Goal: Transaction & Acquisition: Download file/media

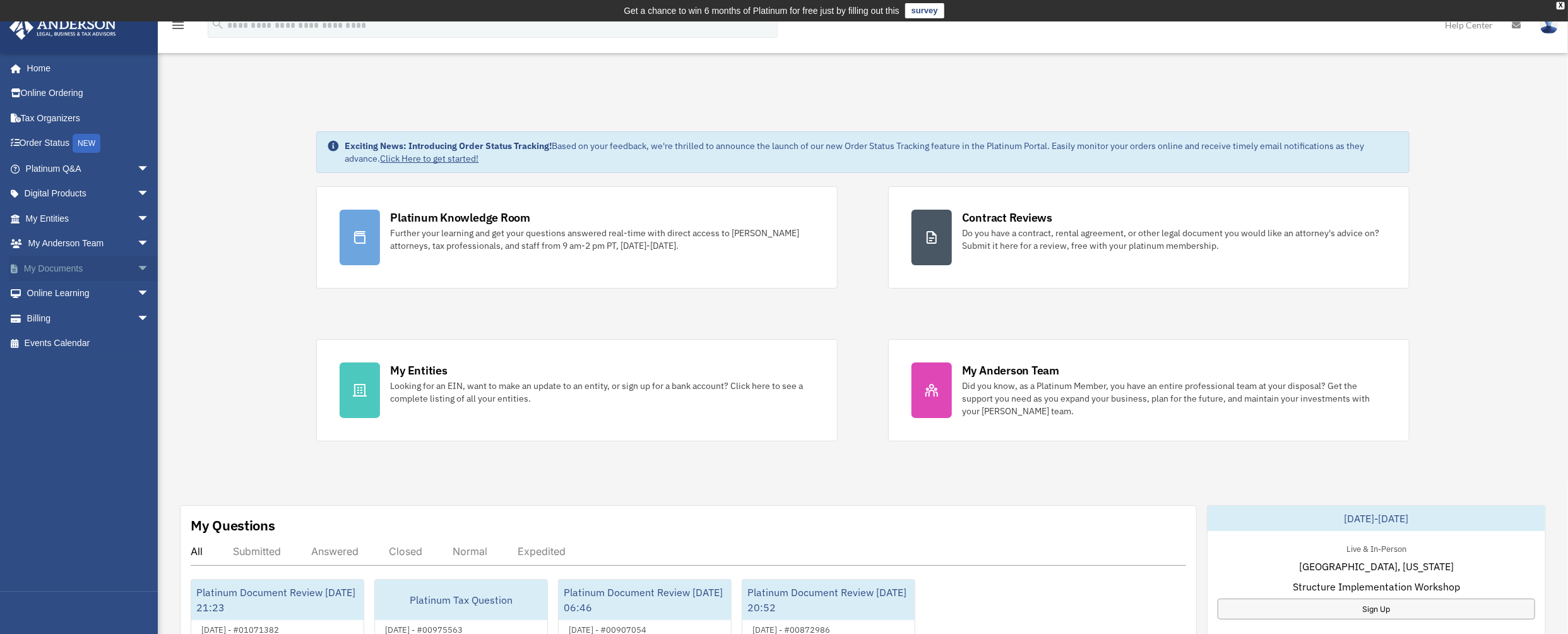
click at [137, 271] on span "arrow_drop_down" at bounding box center [150, 269] width 25 height 26
click at [58, 295] on link "Box" at bounding box center [93, 293] width 151 height 25
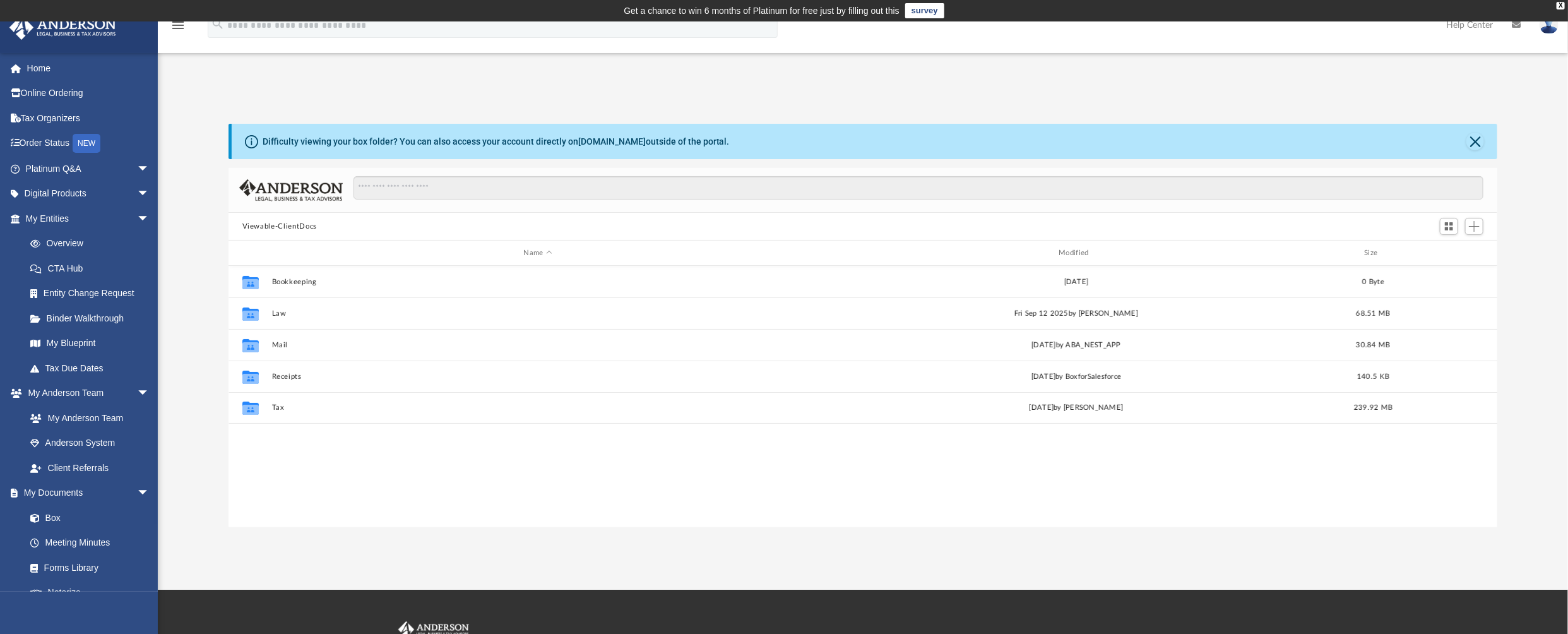
scroll to position [275, 1259]
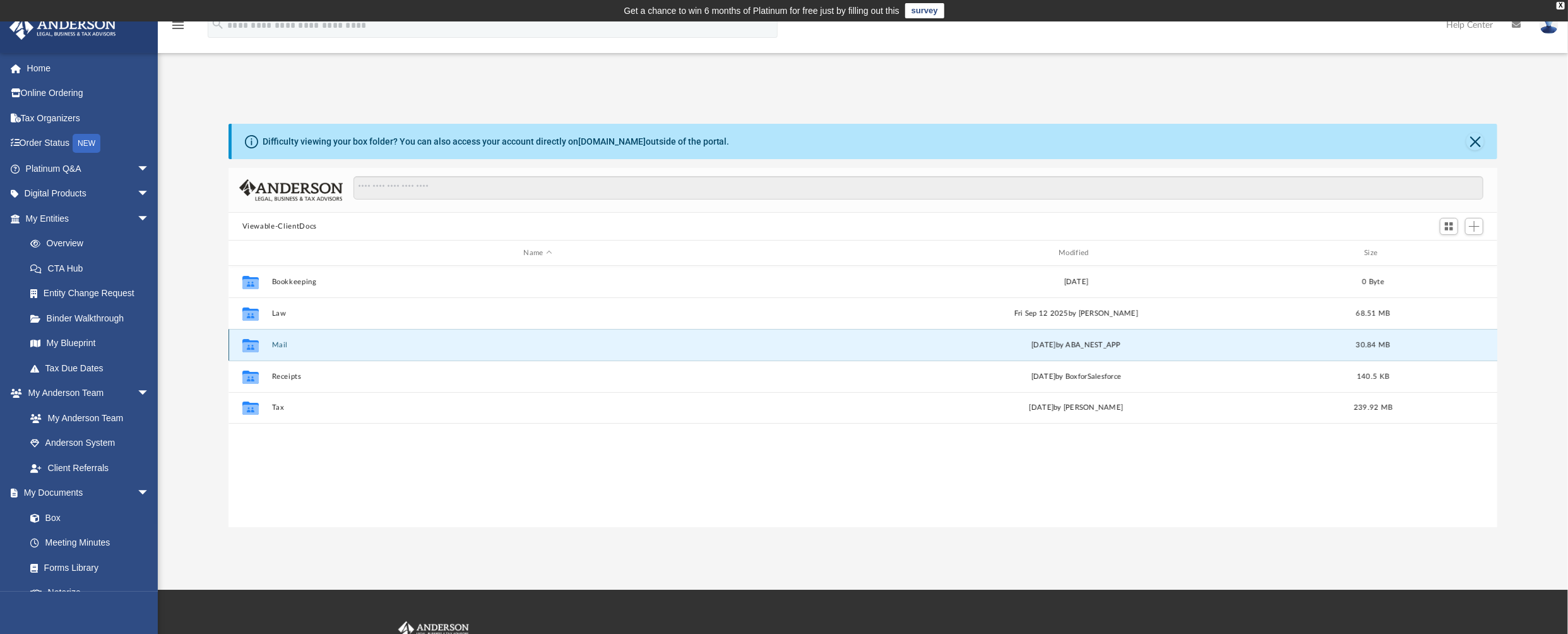
click at [281, 347] on button "Mail" at bounding box center [537, 345] width 533 height 8
click at [1475, 146] on button "Close" at bounding box center [1475, 141] width 18 height 18
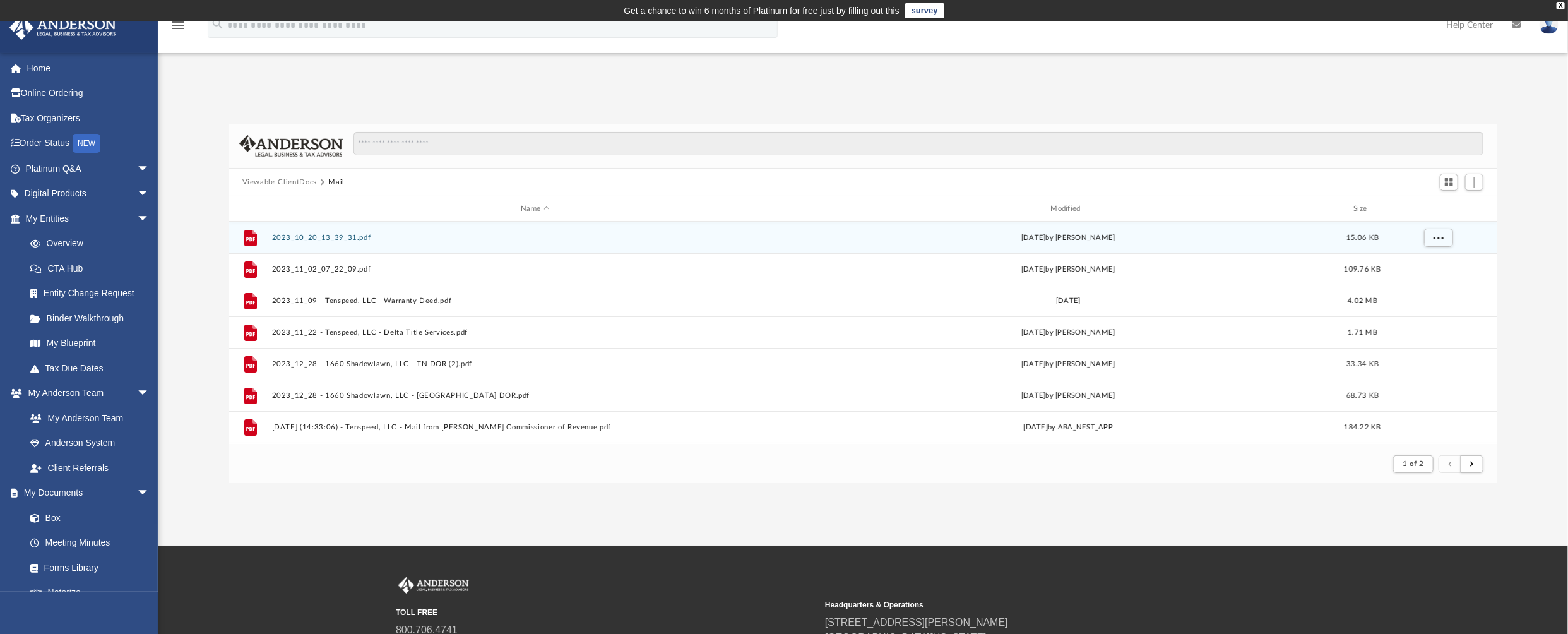
scroll to position [237, 1259]
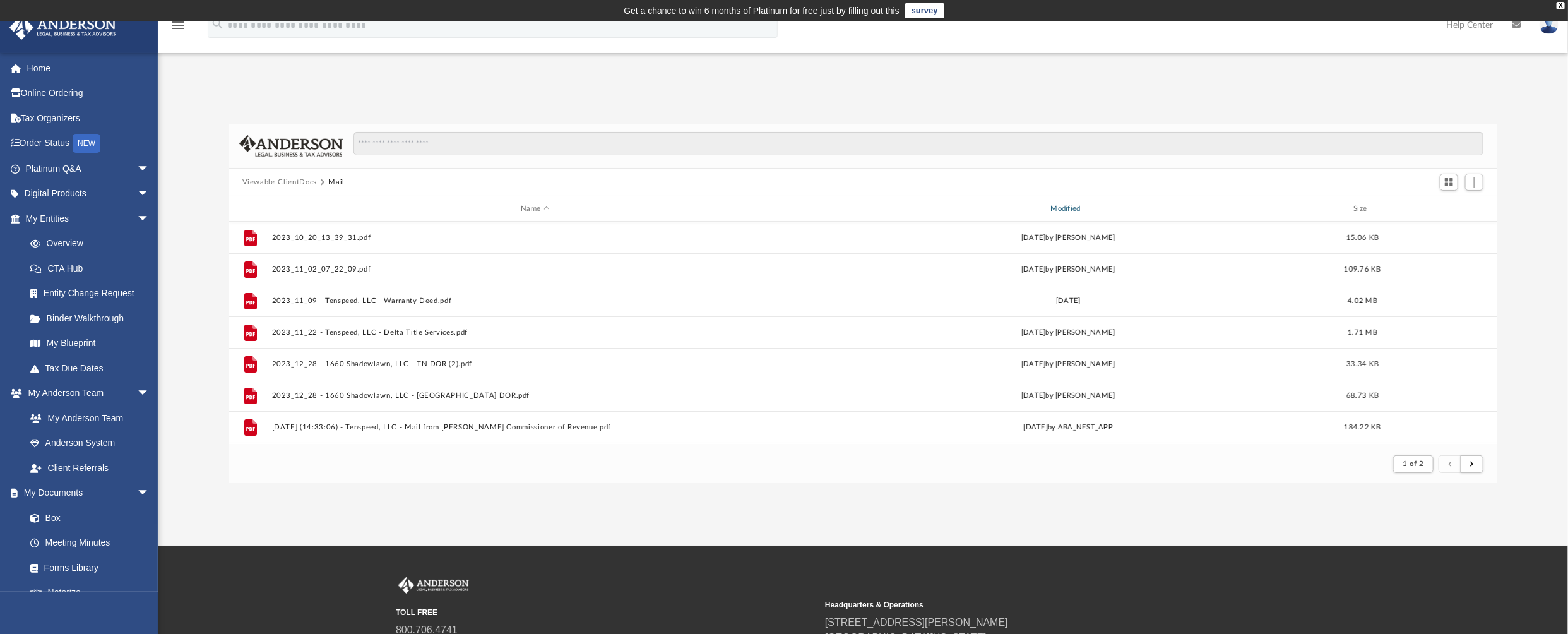
click at [1075, 207] on div "Modified" at bounding box center [1068, 209] width 528 height 12
click at [1074, 207] on div "Modified" at bounding box center [1068, 209] width 528 height 12
click at [1065, 210] on div "Modified" at bounding box center [1068, 209] width 528 height 12
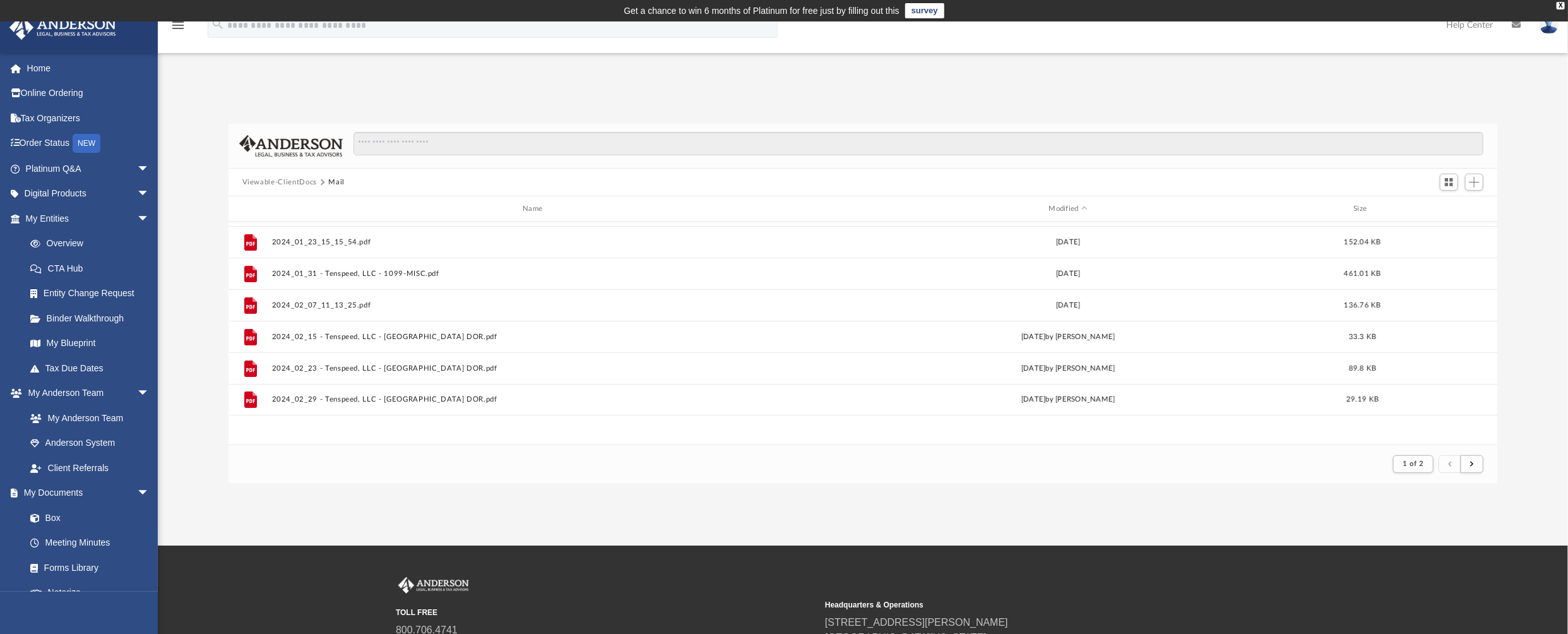
scroll to position [0, 0]
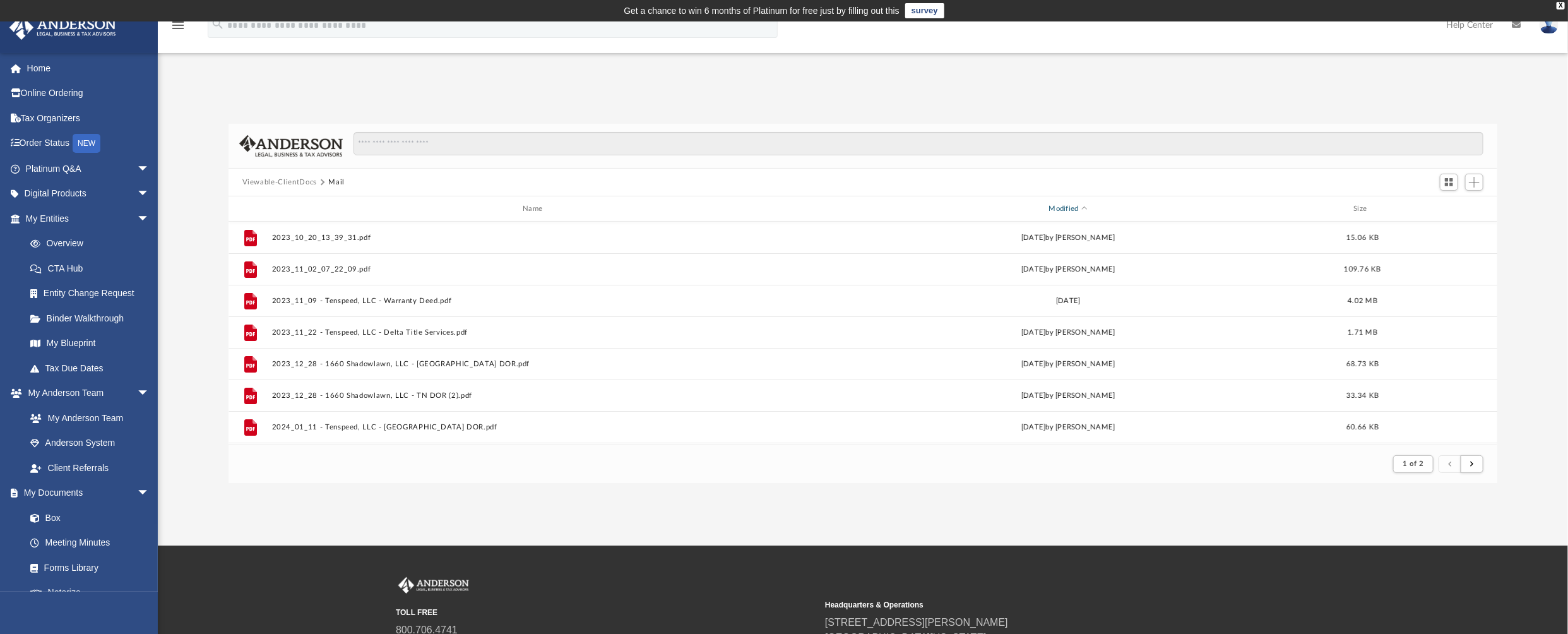
click at [1075, 208] on div "Modified" at bounding box center [1068, 209] width 528 height 12
click at [1089, 207] on div "Modified" at bounding box center [1068, 209] width 528 height 12
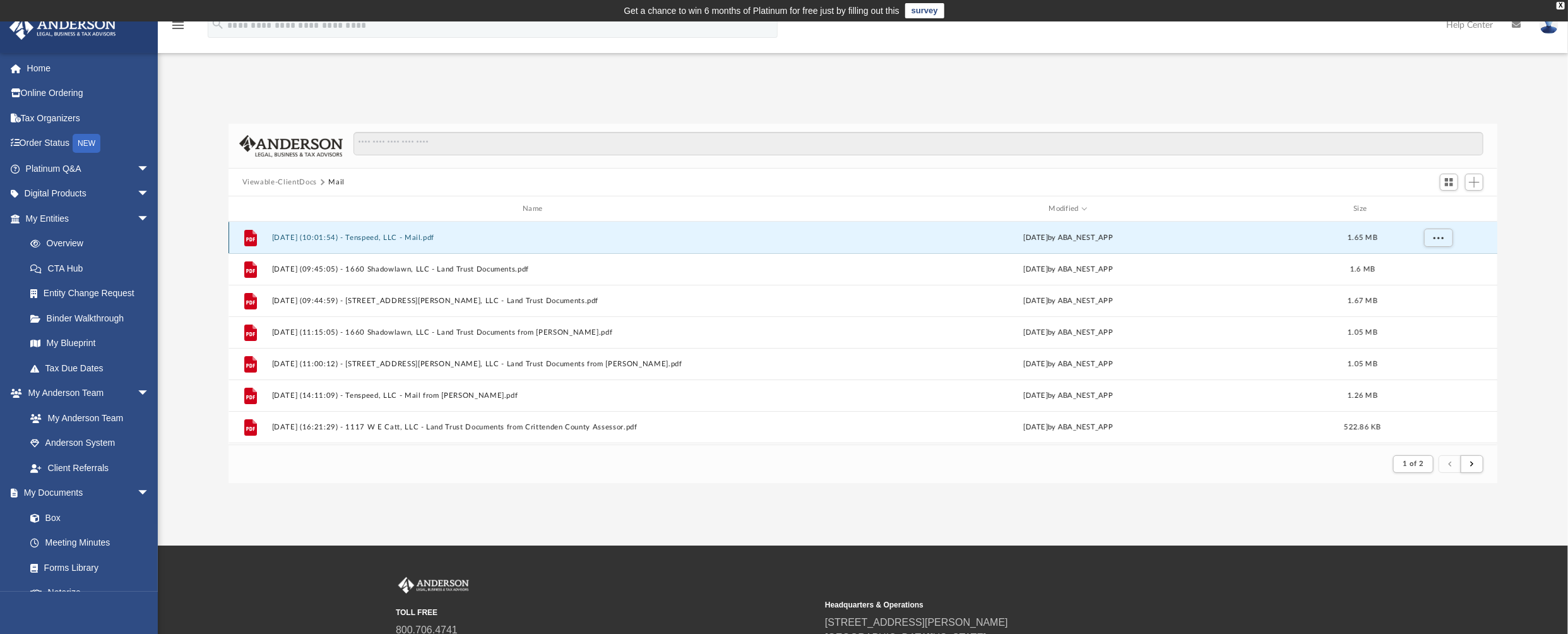
click at [404, 242] on button "2025.10.03 (10:01:54) - Tenspeed, LLC - Mail.pdf" at bounding box center [535, 238] width 527 height 8
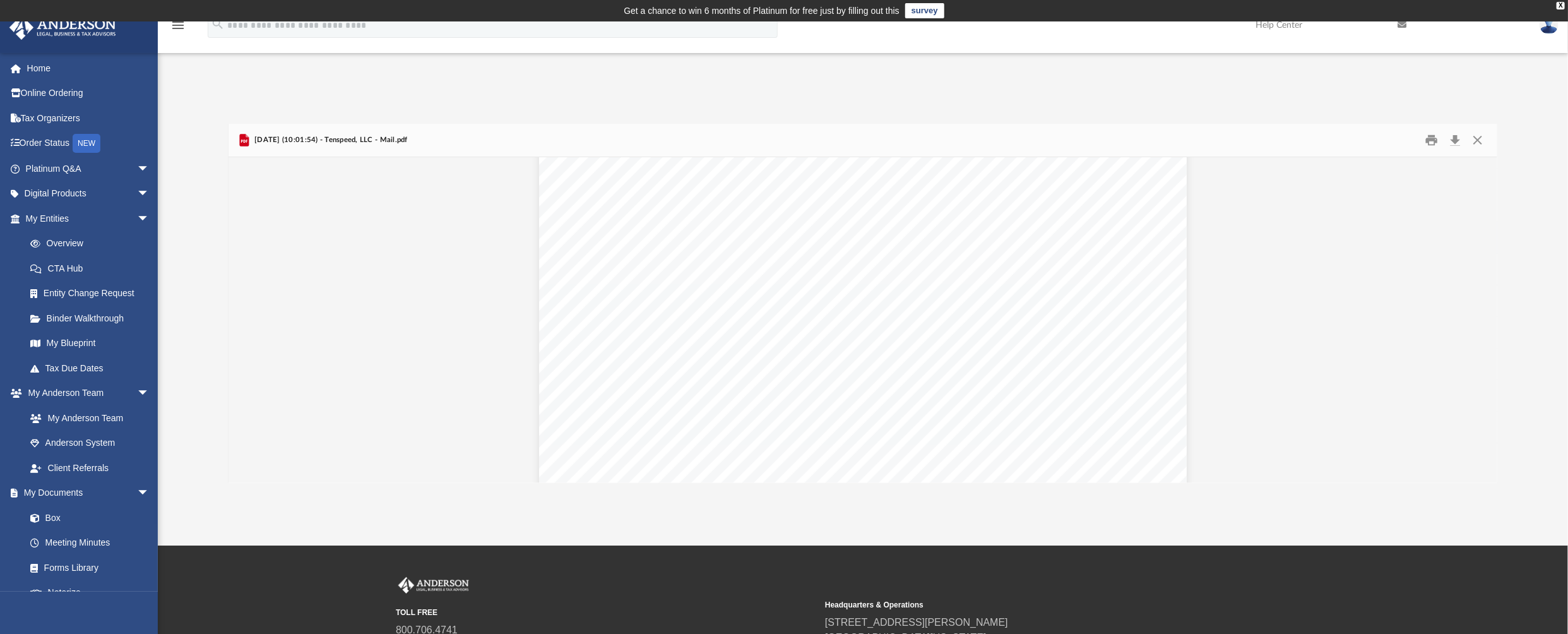
scroll to position [272, 0]
click at [1459, 138] on button "Download" at bounding box center [1455, 140] width 22 height 19
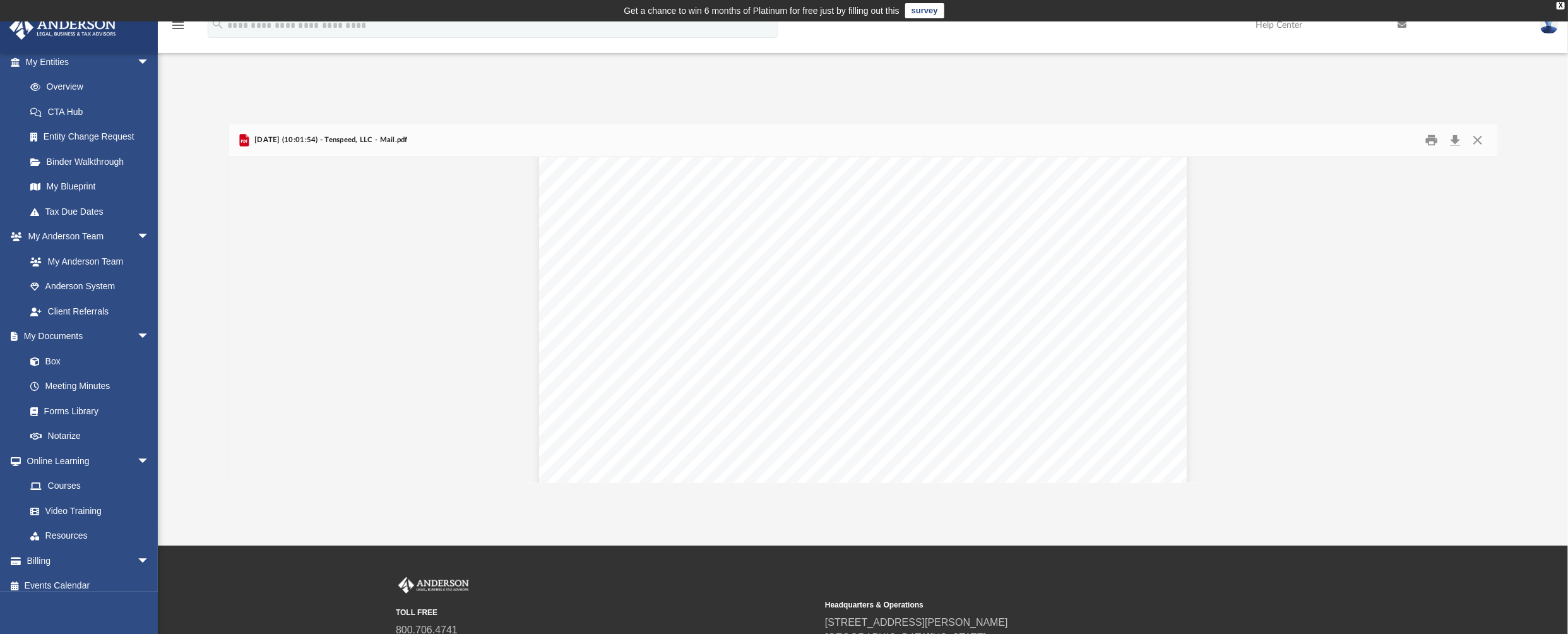
scroll to position [165, 0]
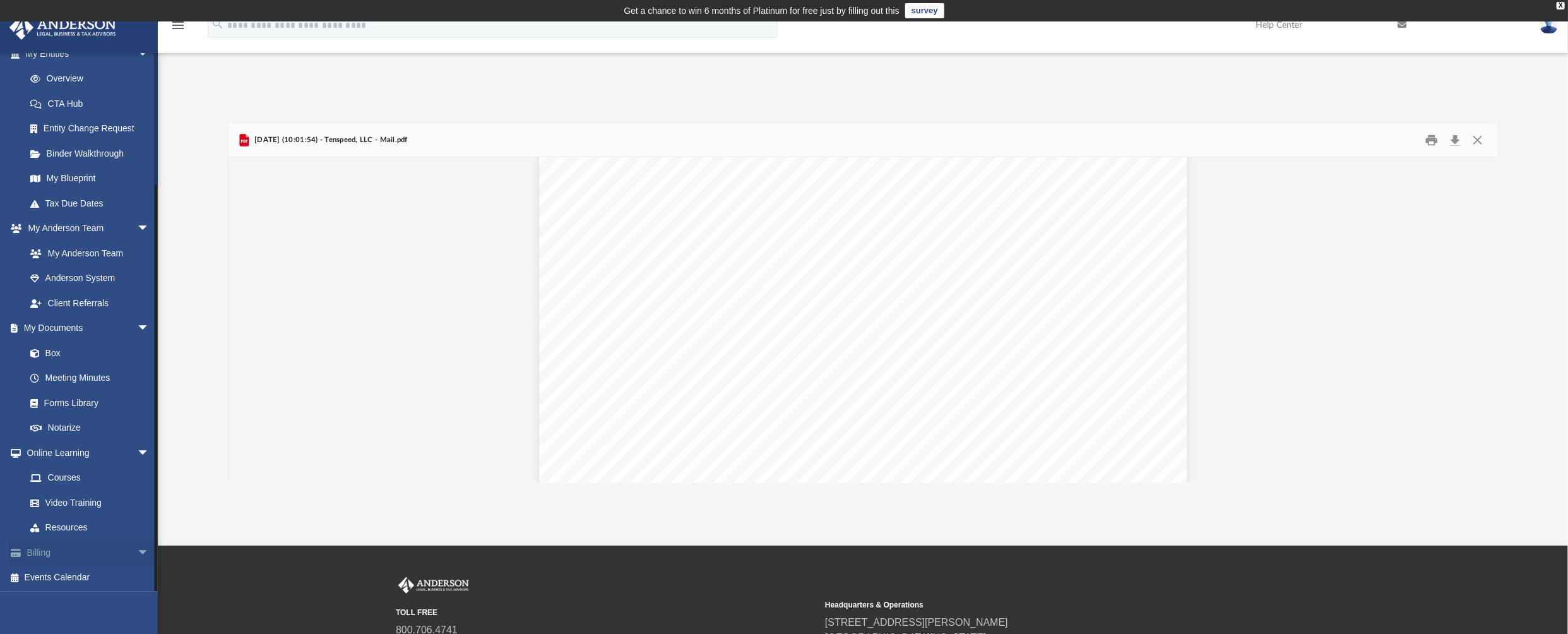
click at [137, 549] on span "arrow_drop_down" at bounding box center [150, 553] width 25 height 26
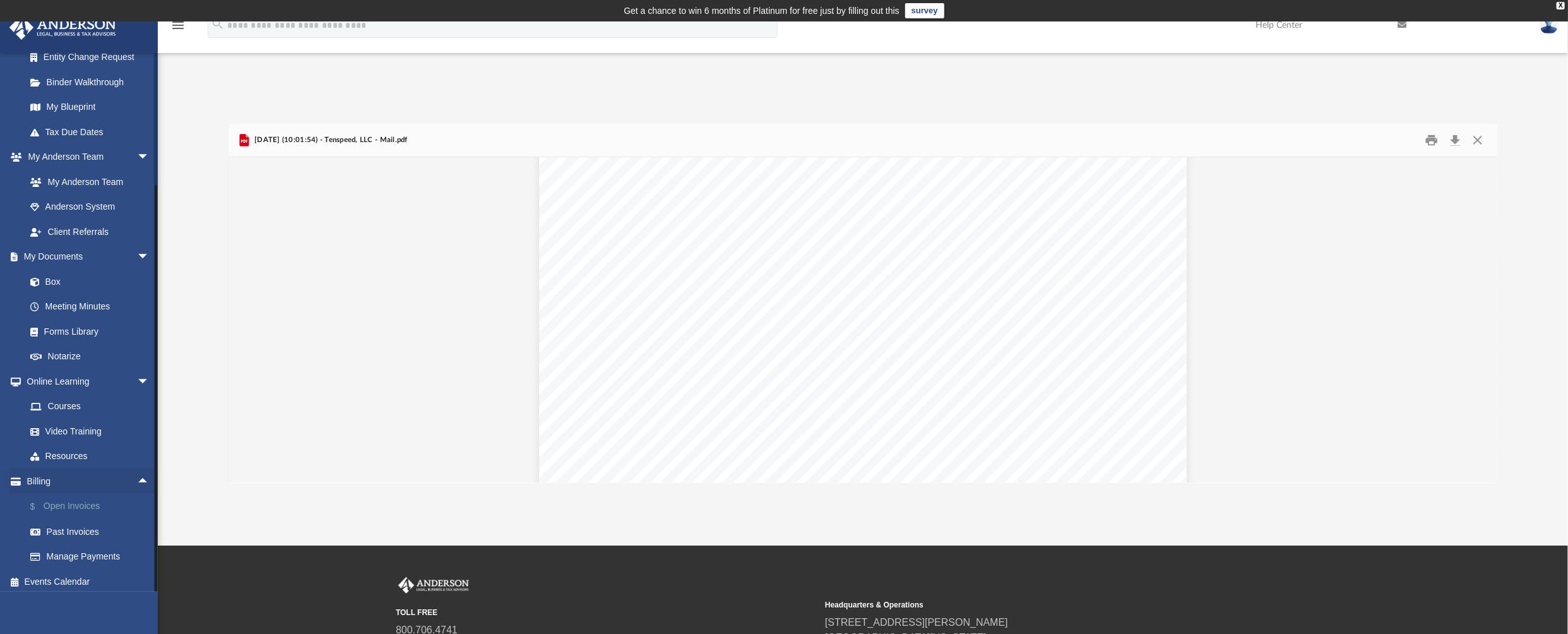
scroll to position [241, 0]
click at [84, 504] on link "$ Open Invoices" at bounding box center [93, 503] width 151 height 26
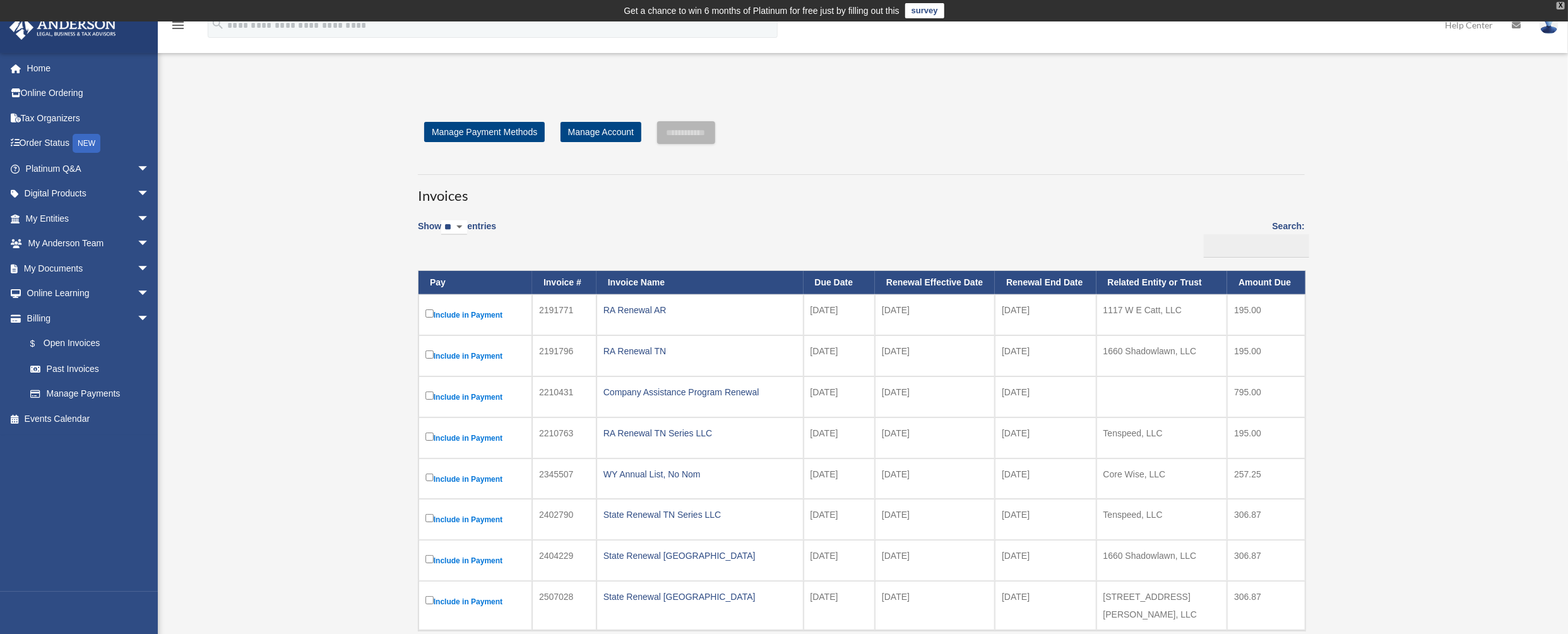
click at [1561, 5] on div "X" at bounding box center [1560, 5] width 8 height 8
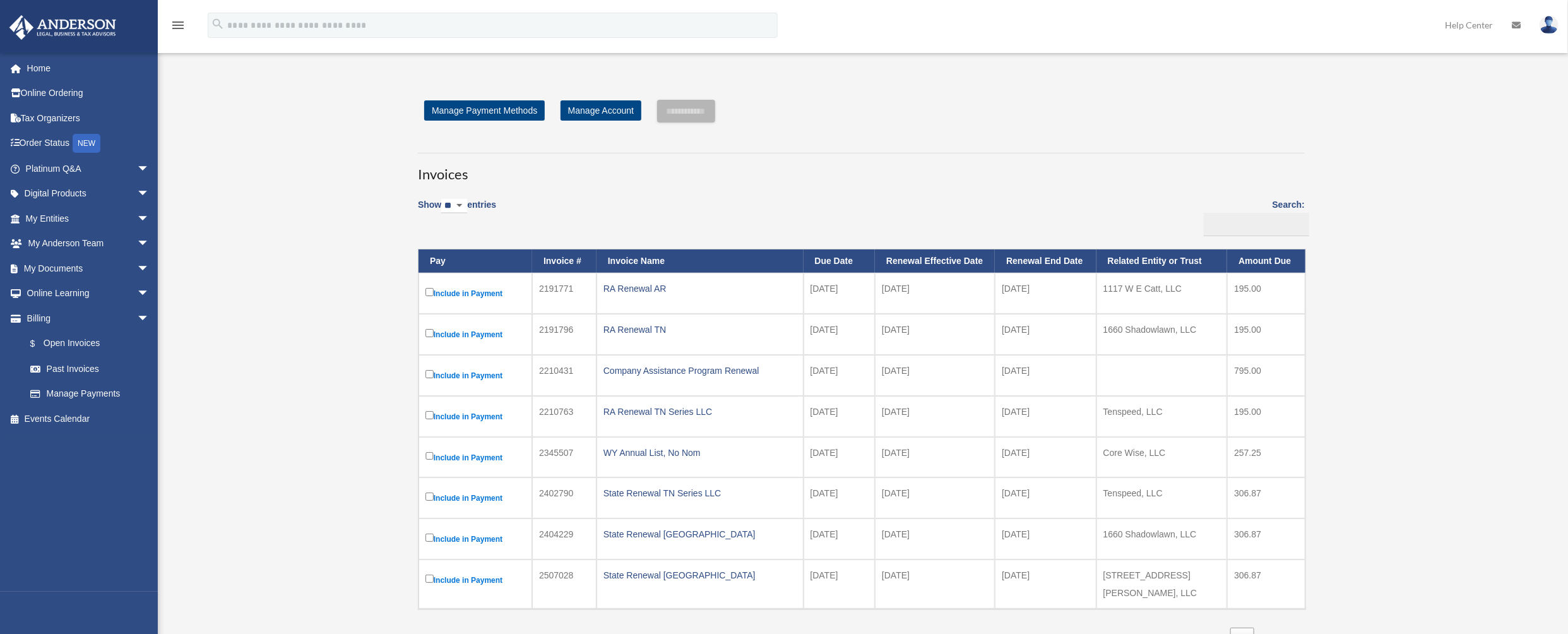
click at [1553, 22] on img at bounding box center [1549, 25] width 19 height 19
click at [1299, 114] on link "Logout" at bounding box center [1360, 110] width 126 height 26
